Goal: Transaction & Acquisition: Subscribe to service/newsletter

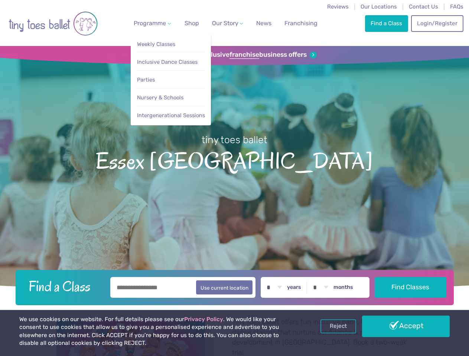
click at [151, 23] on span "Programme" at bounding box center [150, 23] width 32 height 7
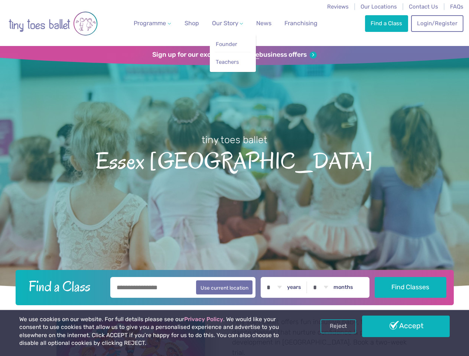
click at [221, 23] on span "Our Story" at bounding box center [225, 23] width 26 height 7
click at [234, 55] on strong "franchise" at bounding box center [244, 55] width 30 height 8
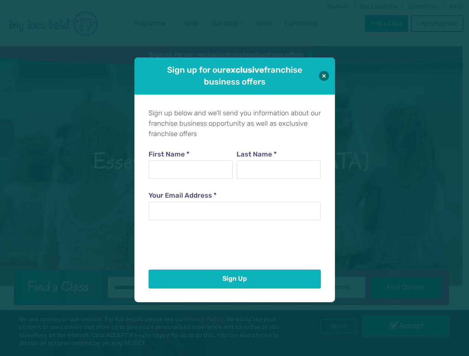
click at [234, 286] on button "Sign Up" at bounding box center [234, 279] width 172 height 19
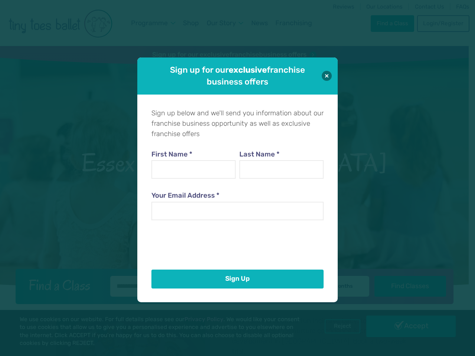
click at [338, 327] on div "Sign up for our exclusive franchise business offers Sign up below and we'll sen…" at bounding box center [237, 178] width 475 height 356
click at [406, 327] on div "Sign up for our exclusive franchise business offers Sign up below and we'll sen…" at bounding box center [237, 178] width 475 height 356
